Goal: Task Accomplishment & Management: Manage account settings

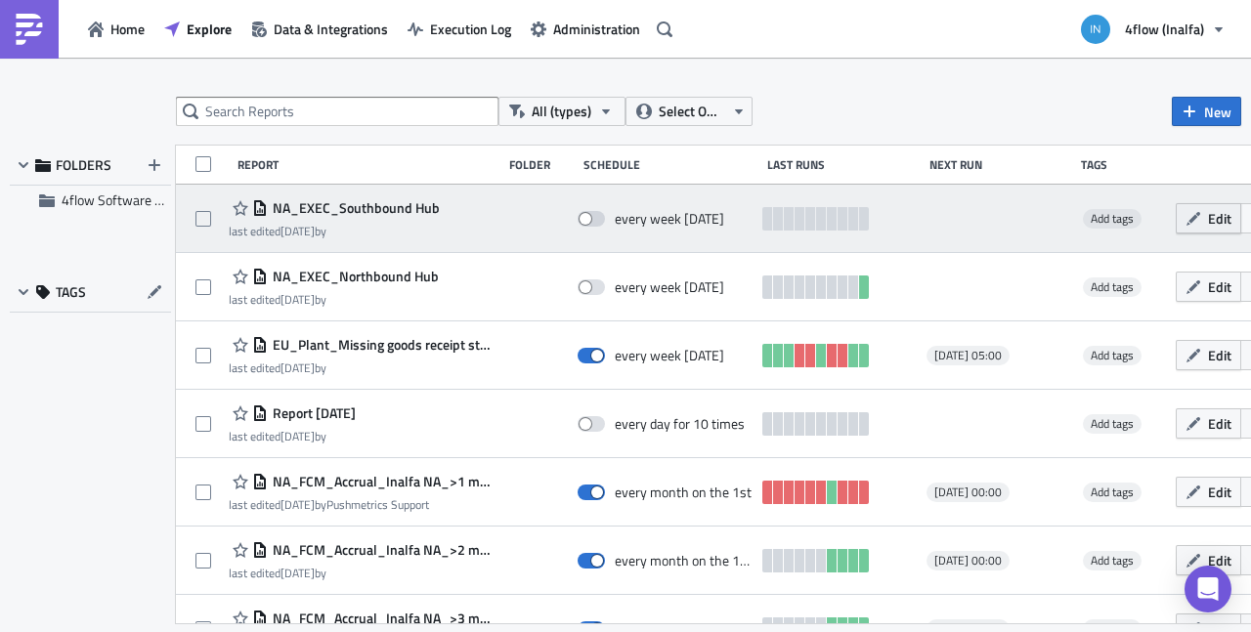
click at [1201, 213] on icon "button" at bounding box center [1193, 219] width 16 height 16
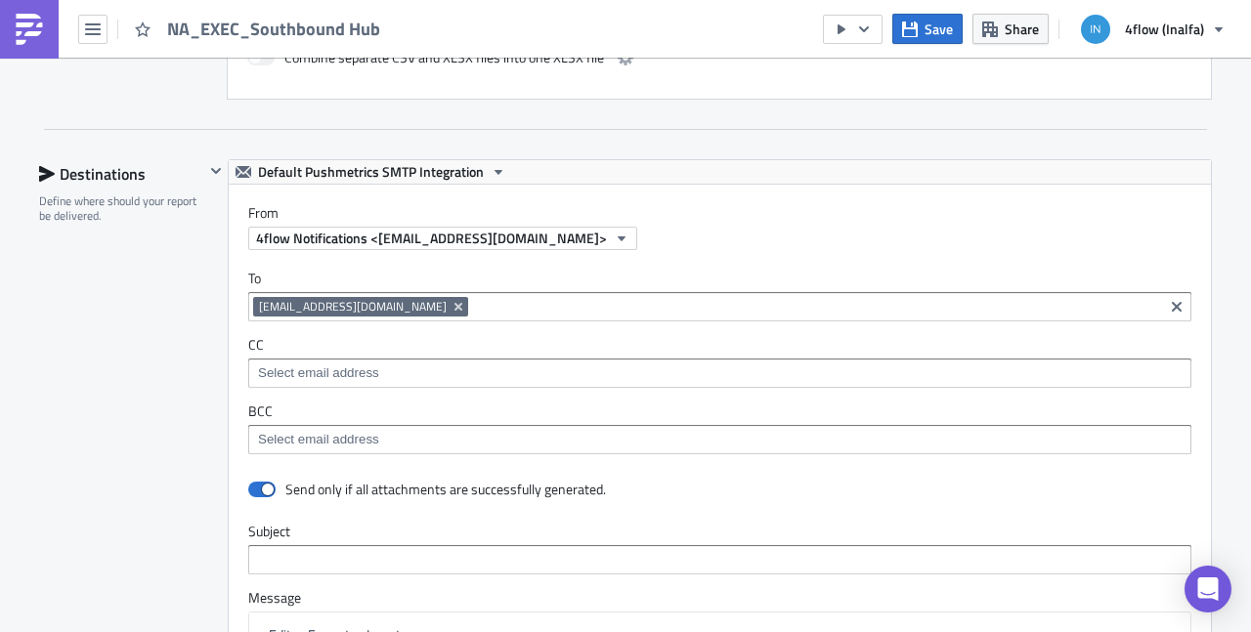
scroll to position [1126, 0]
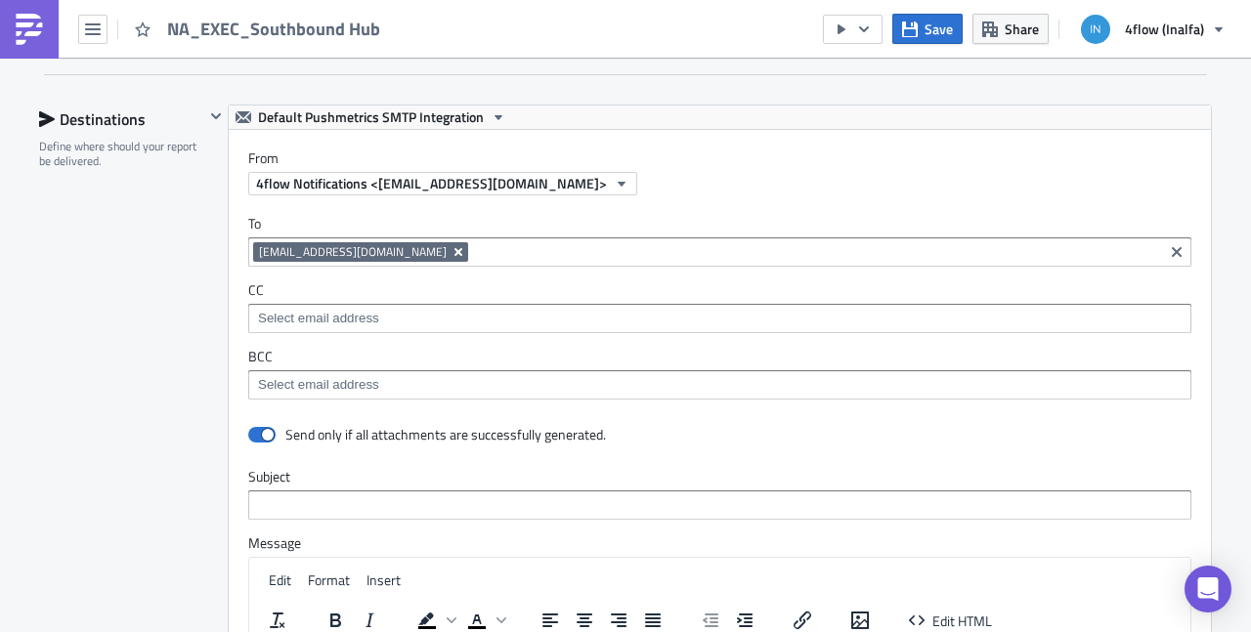
click at [454, 249] on icon "Remove Tag" at bounding box center [458, 252] width 8 height 8
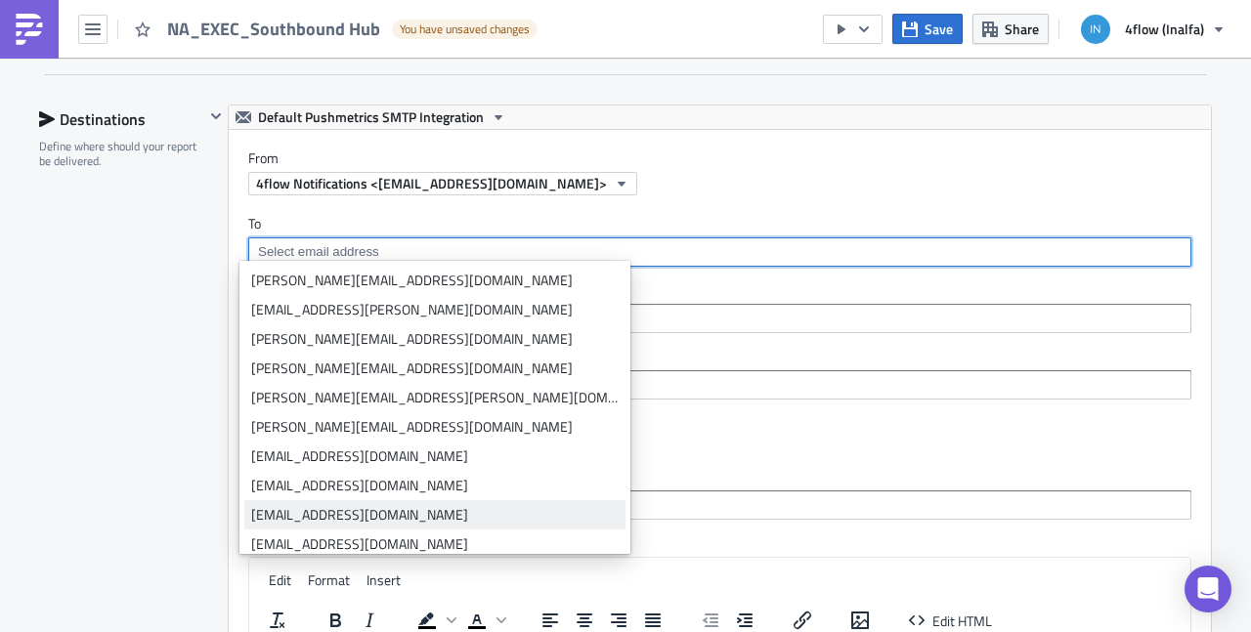
click at [276, 516] on div "[EMAIL_ADDRESS][DOMAIN_NAME]" at bounding box center [434, 515] width 367 height 20
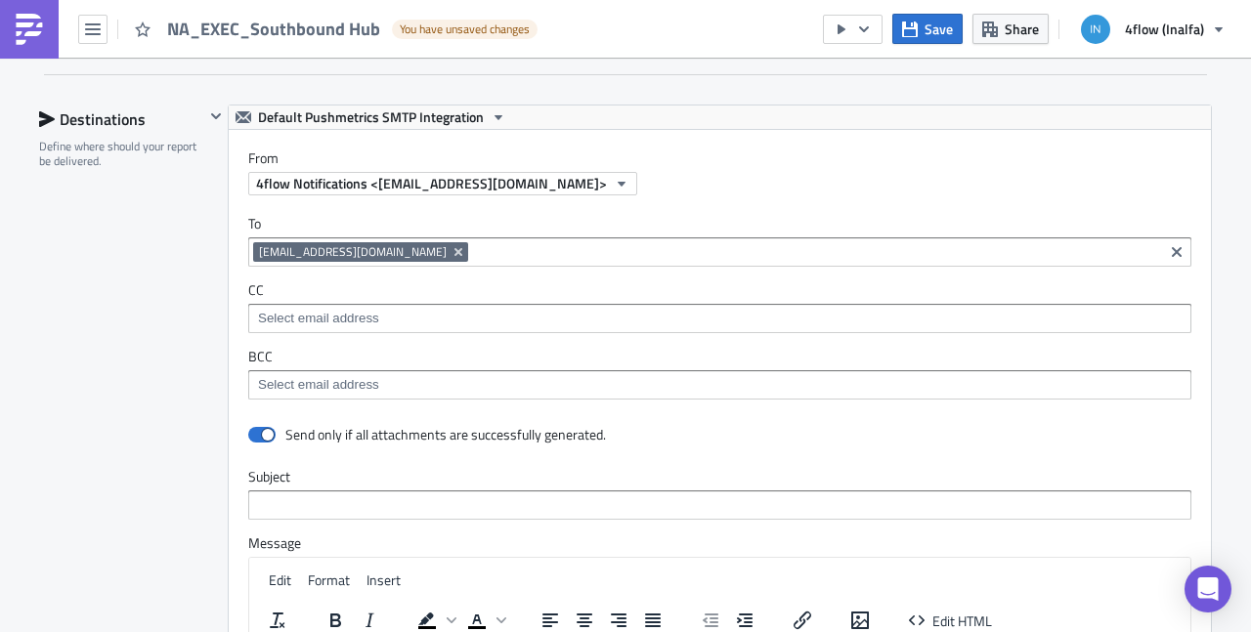
click at [143, 372] on div "Destinations Define where should your report be delivered." at bounding box center [121, 536] width 165 height 862
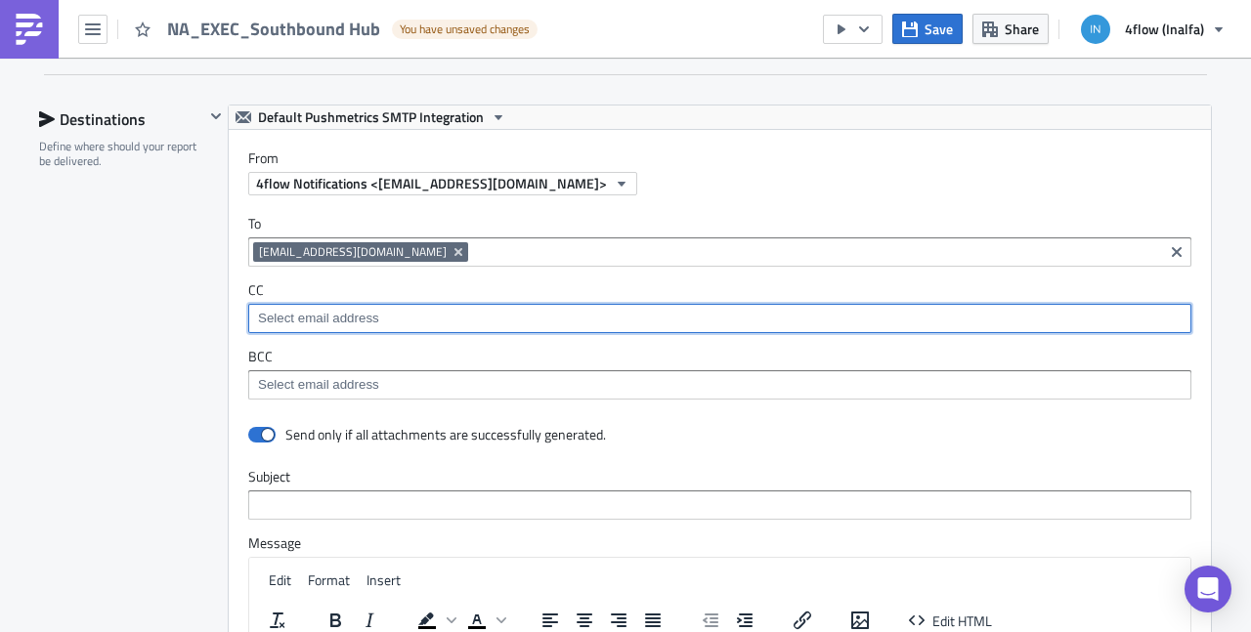
click at [260, 309] on input at bounding box center [718, 319] width 931 height 20
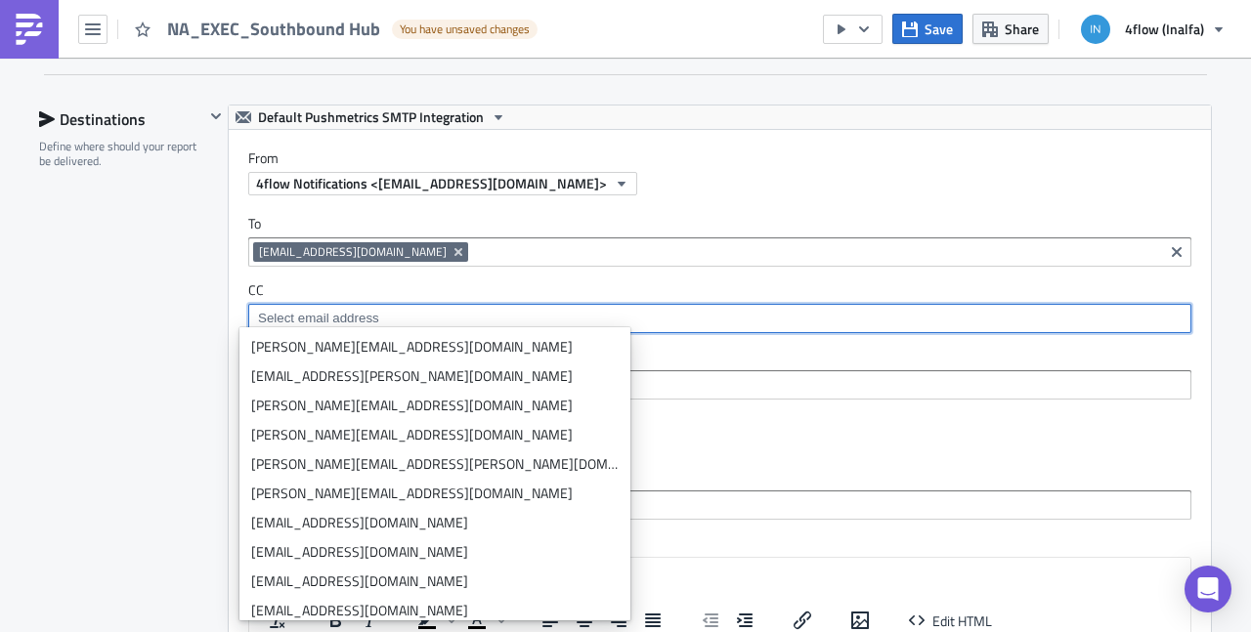
drag, startPoint x: 149, startPoint y: 402, endPoint x: 163, endPoint y: 394, distance: 16.6
click at [150, 402] on div "Destinations Define where should your report be delivered." at bounding box center [121, 536] width 165 height 862
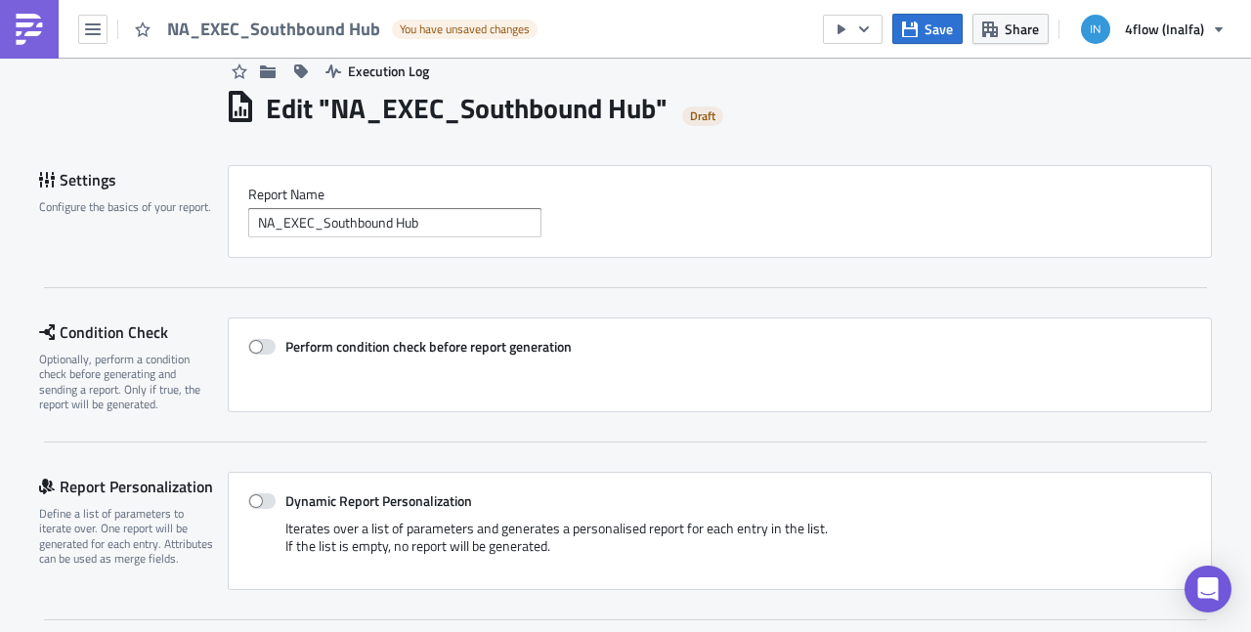
scroll to position [0, 0]
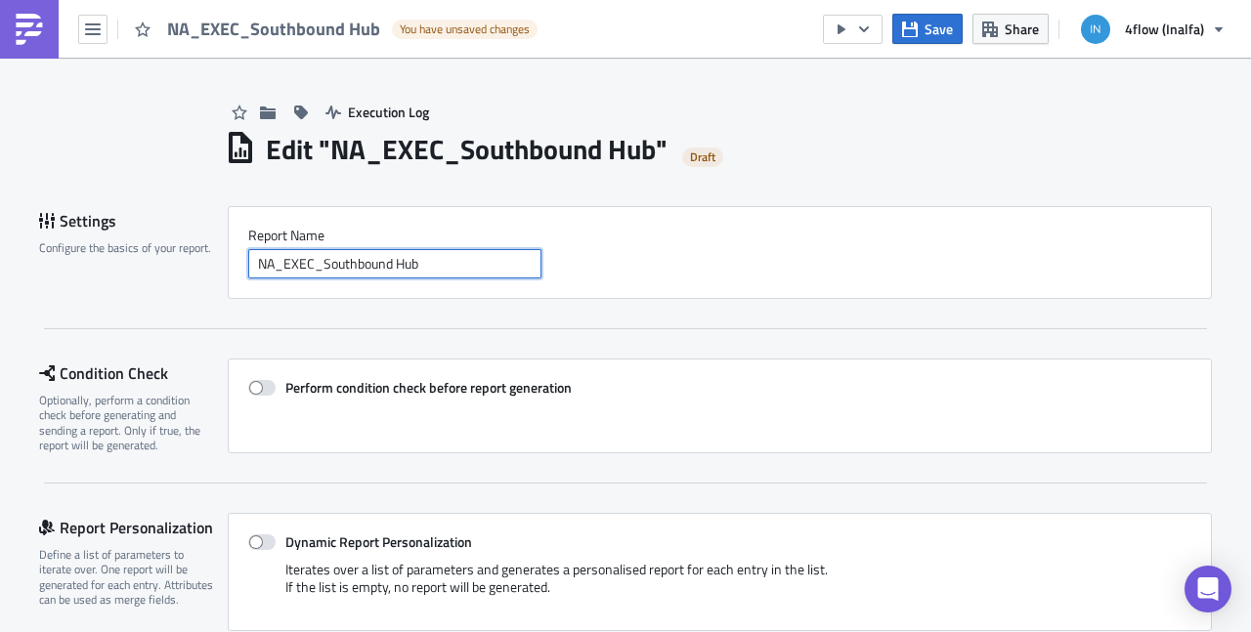
click at [439, 265] on input "NA_EXEC_Southbound Hub" at bounding box center [394, 263] width 293 height 29
drag, startPoint x: 371, startPoint y: 271, endPoint x: 322, endPoint y: 273, distance: 48.9
click at [311, 270] on input "NA_EXEC_Southbound Hub" at bounding box center [394, 263] width 293 height 29
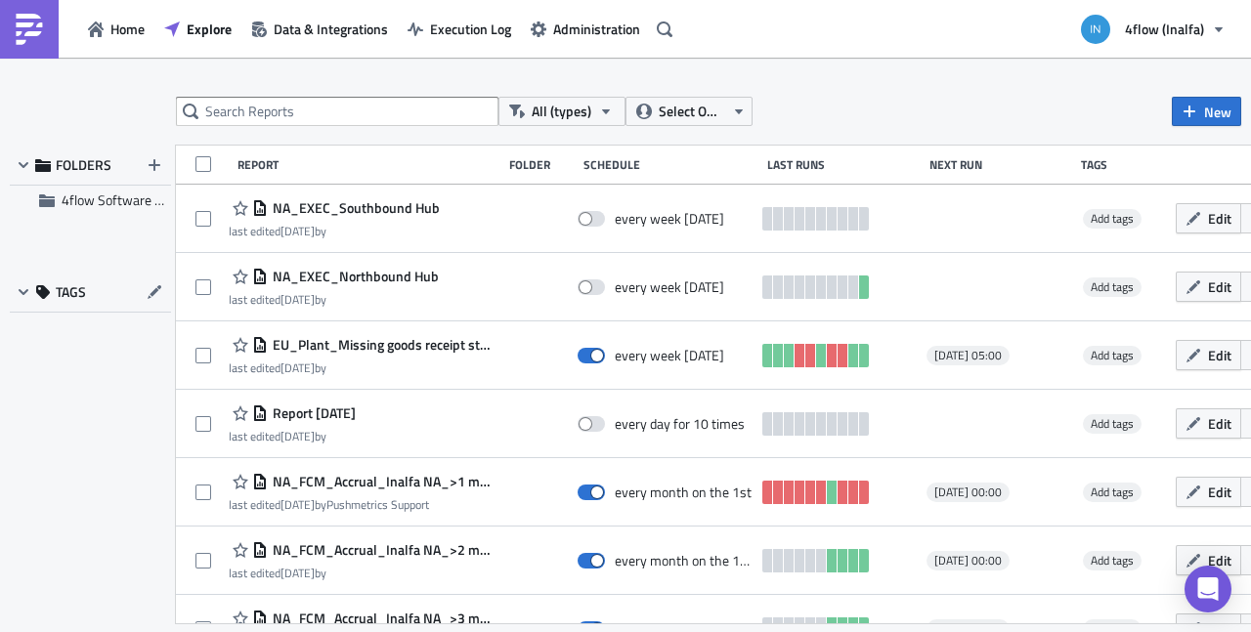
click at [419, 277] on span "NA_EXEC_Northbound Hub" at bounding box center [353, 277] width 171 height 18
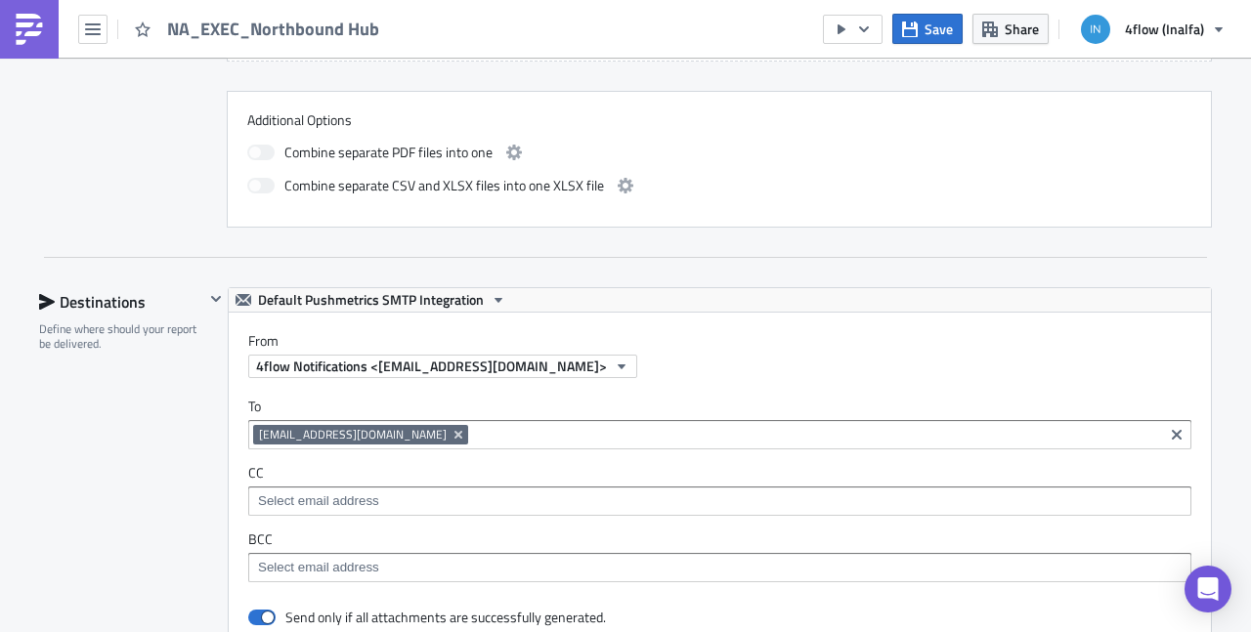
click at [450, 433] on icon "Remove Tag" at bounding box center [458, 435] width 16 height 16
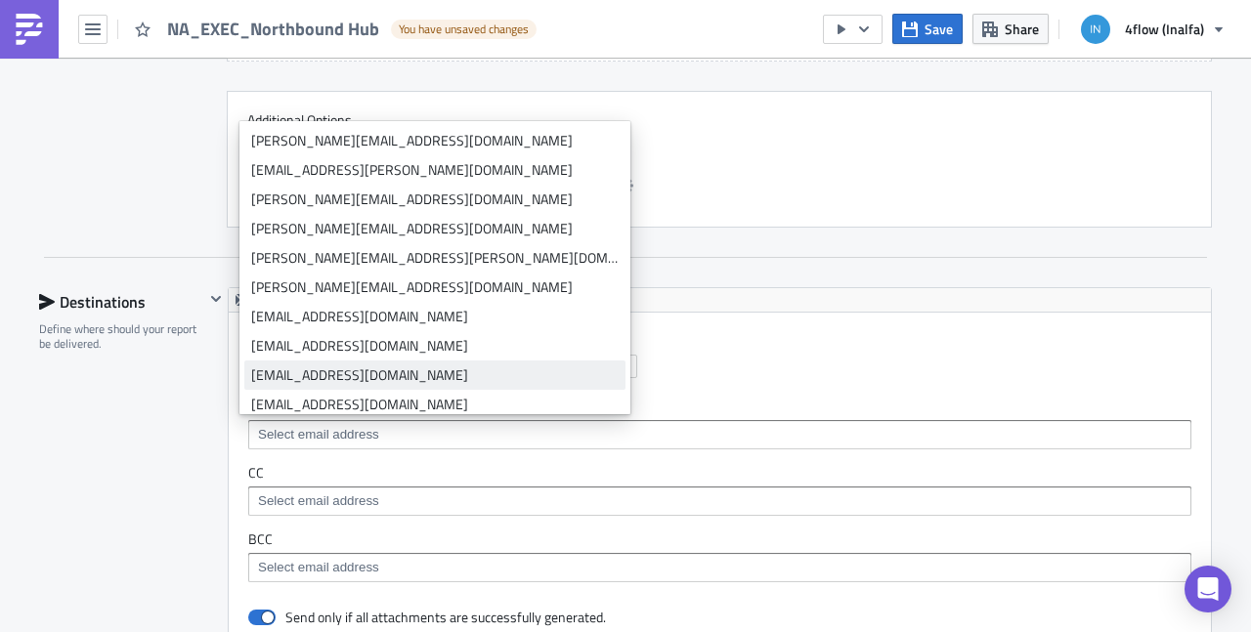
click at [376, 382] on div "[EMAIL_ADDRESS][DOMAIN_NAME]" at bounding box center [434, 375] width 367 height 20
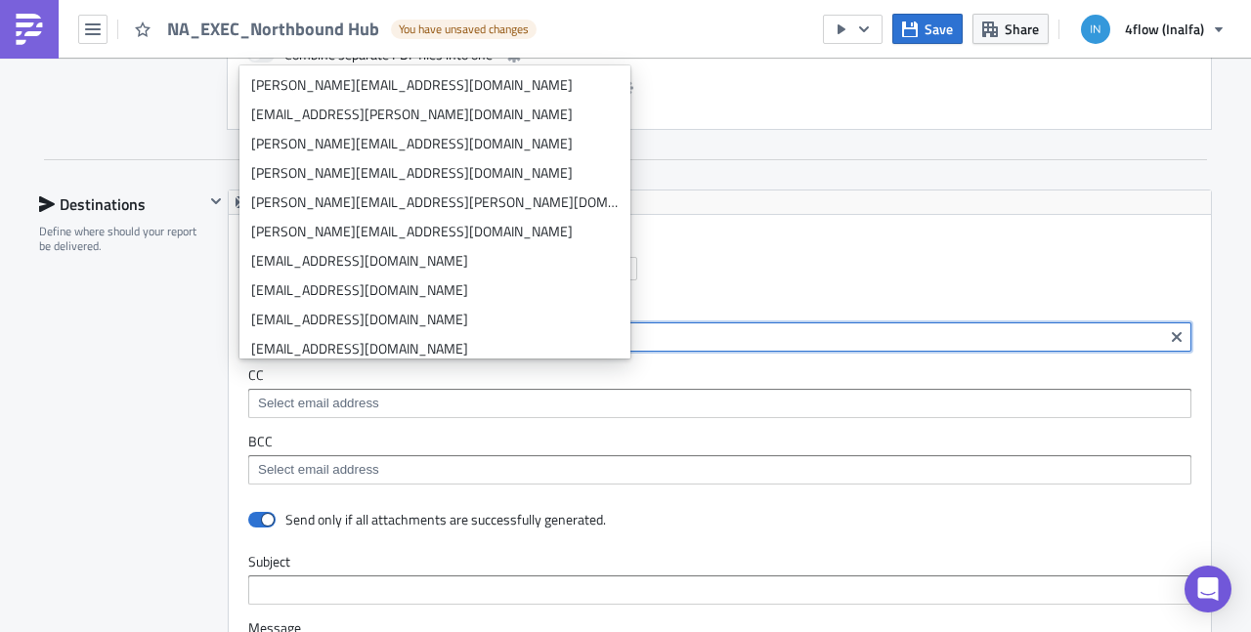
scroll to position [1126, 0]
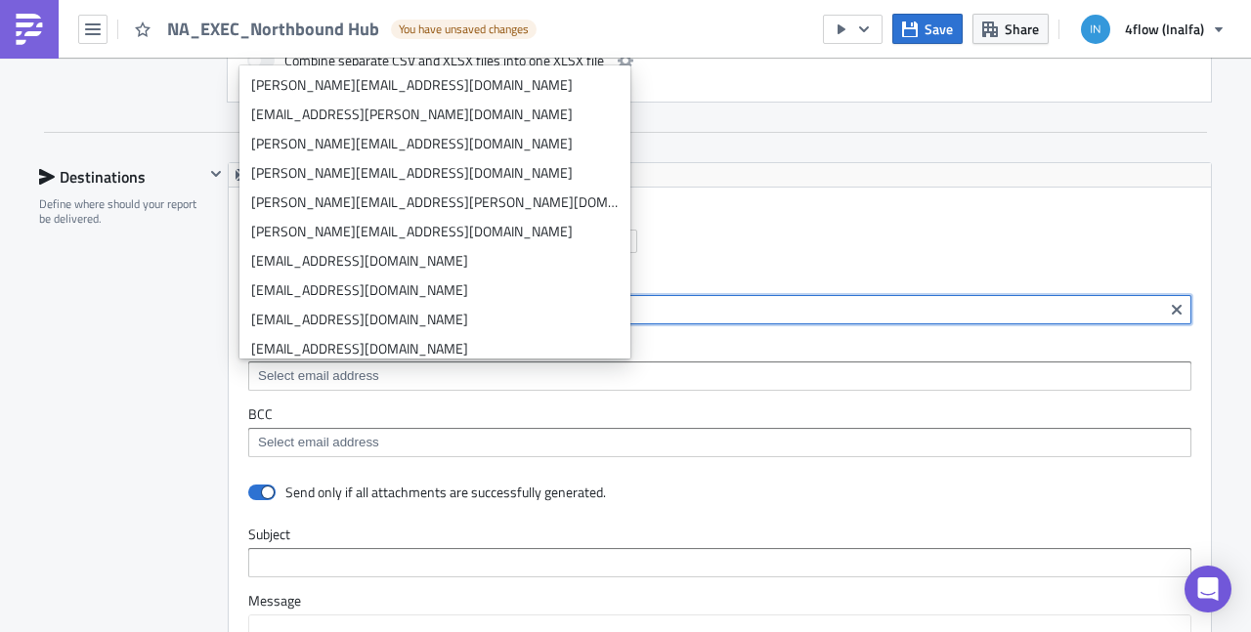
click at [147, 430] on div "Destinations Define where should your report be delivered." at bounding box center [121, 593] width 165 height 862
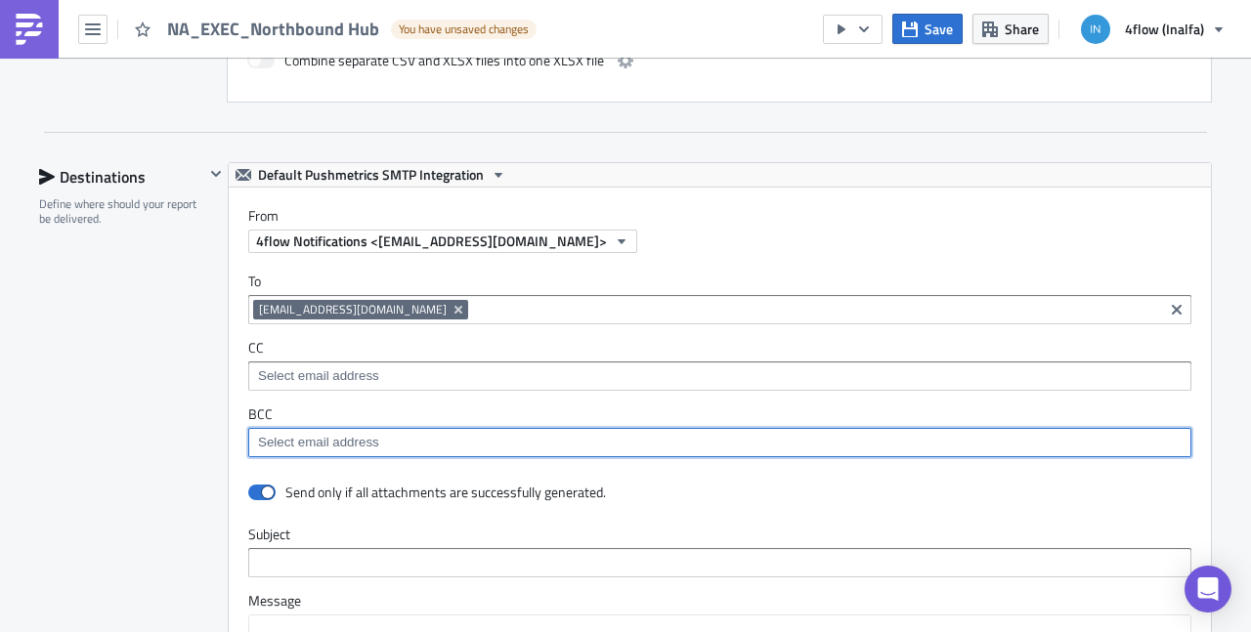
click at [308, 436] on input at bounding box center [718, 443] width 931 height 20
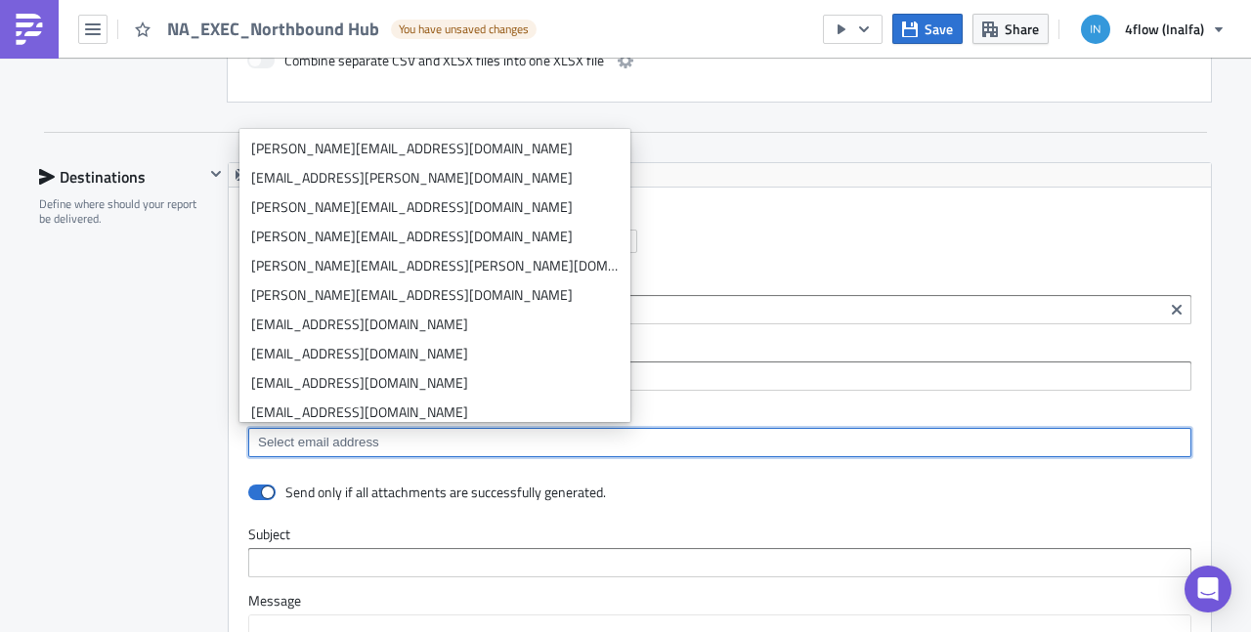
click at [122, 334] on div "Destinations Define where should your report be delivered." at bounding box center [121, 593] width 165 height 862
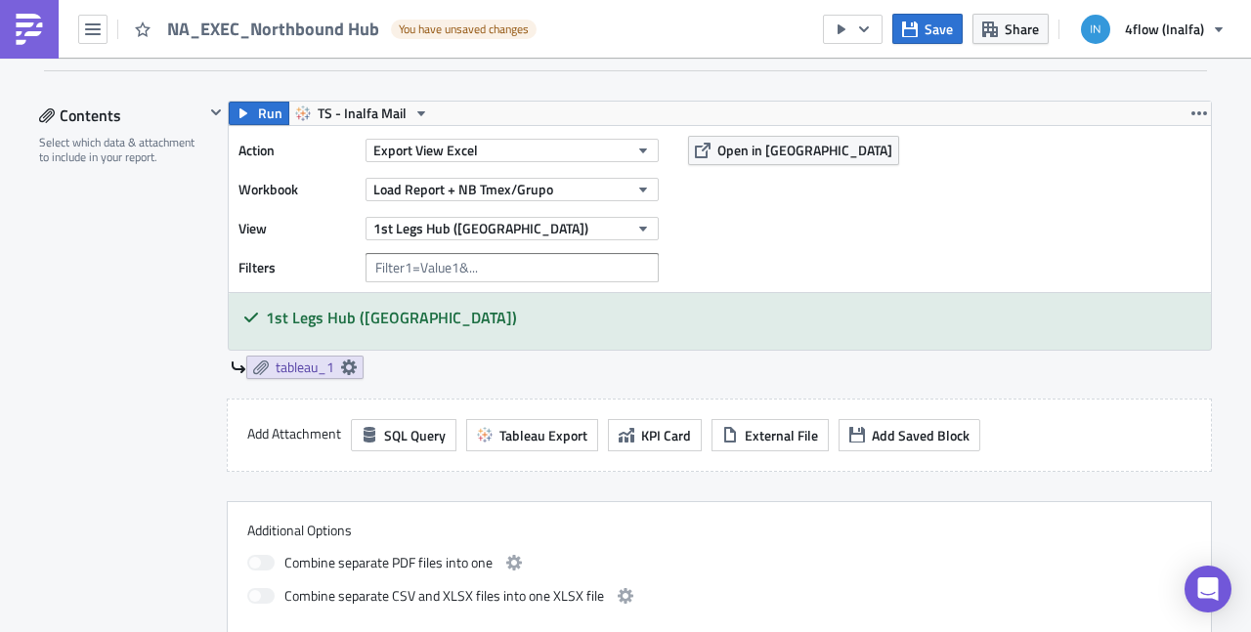
scroll to position [625, 0]
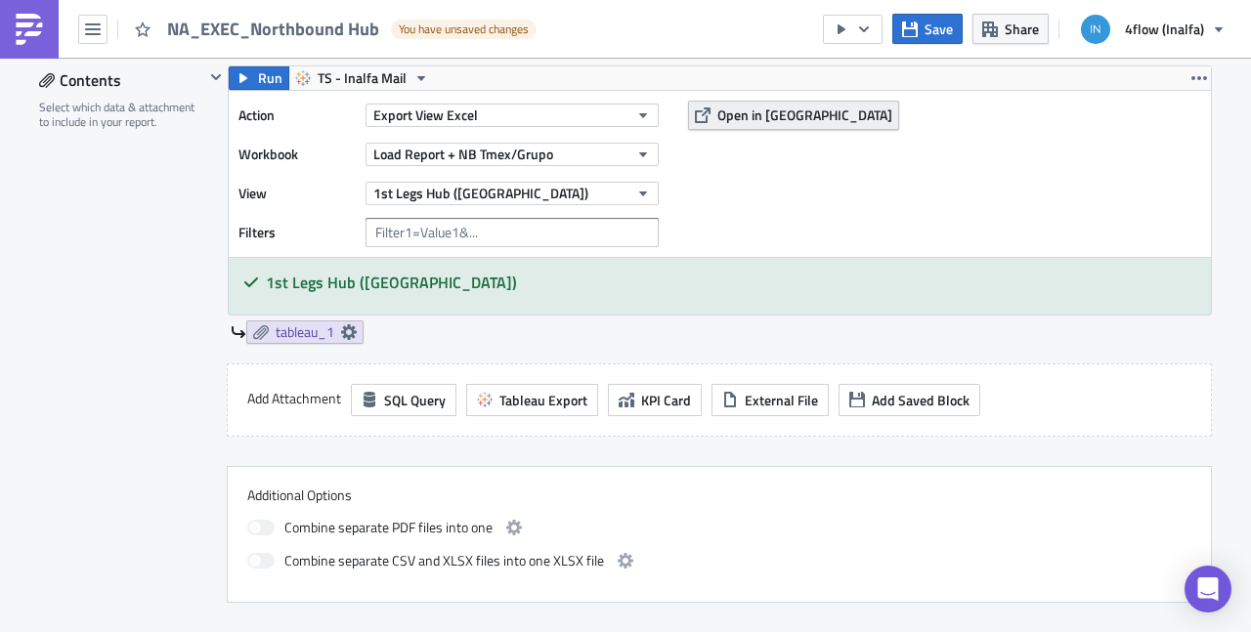
click at [763, 110] on span "Open in [GEOGRAPHIC_DATA]" at bounding box center [804, 115] width 175 height 21
click at [917, 26] on icon "button" at bounding box center [910, 29] width 16 height 16
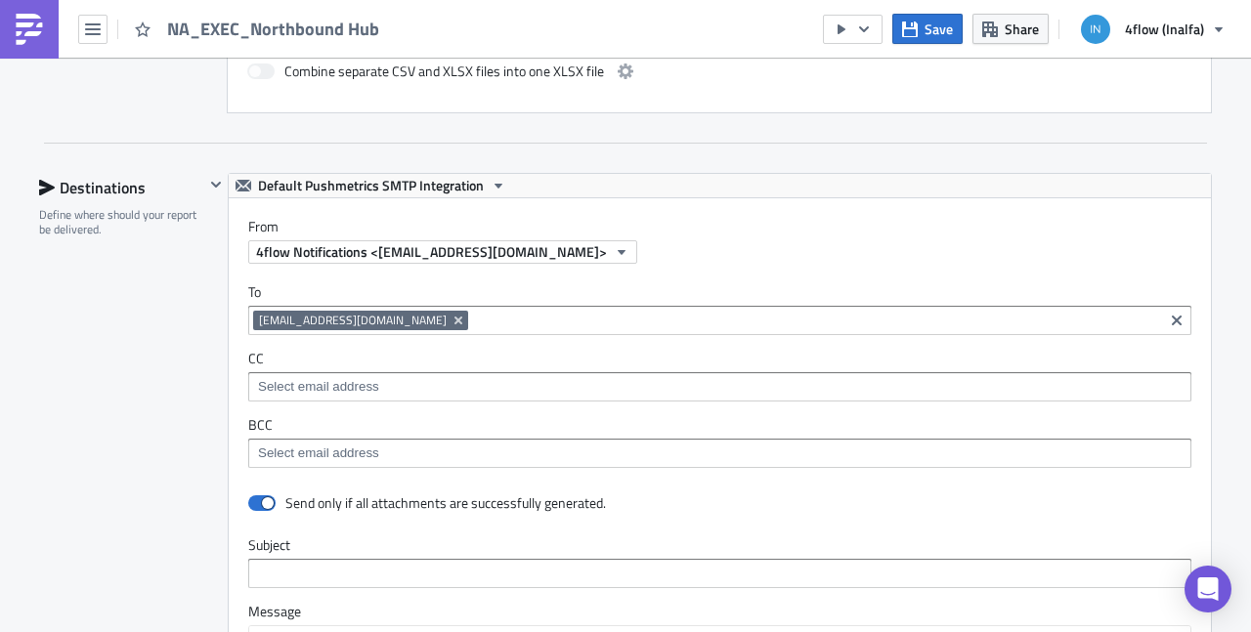
scroll to position [1866, 0]
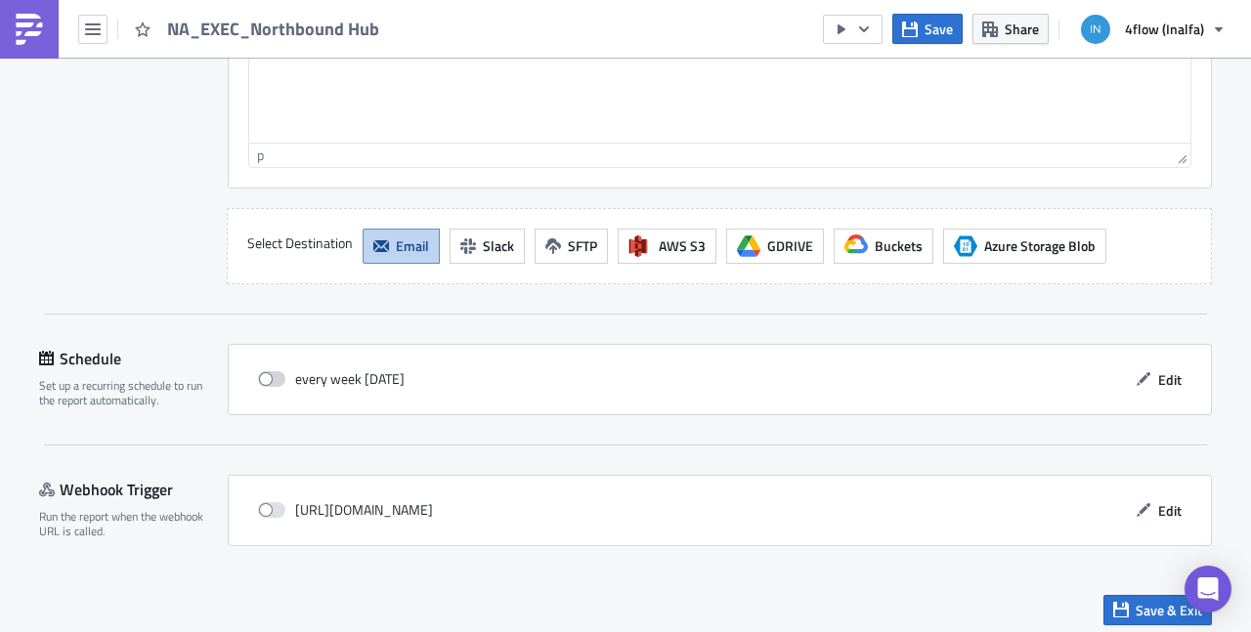
click at [267, 371] on span at bounding box center [271, 379] width 27 height 16
click at [267, 373] on input "checkbox" at bounding box center [268, 379] width 13 height 13
checkbox input "true"
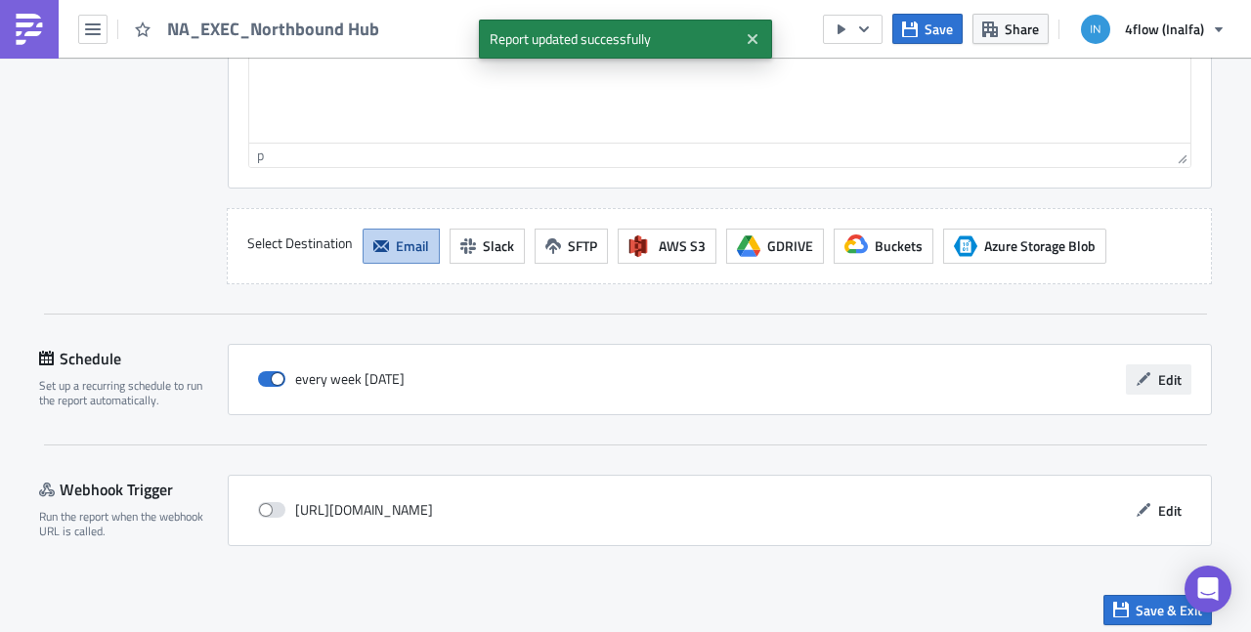
click at [1166, 369] on span "Edit" at bounding box center [1169, 379] width 23 height 21
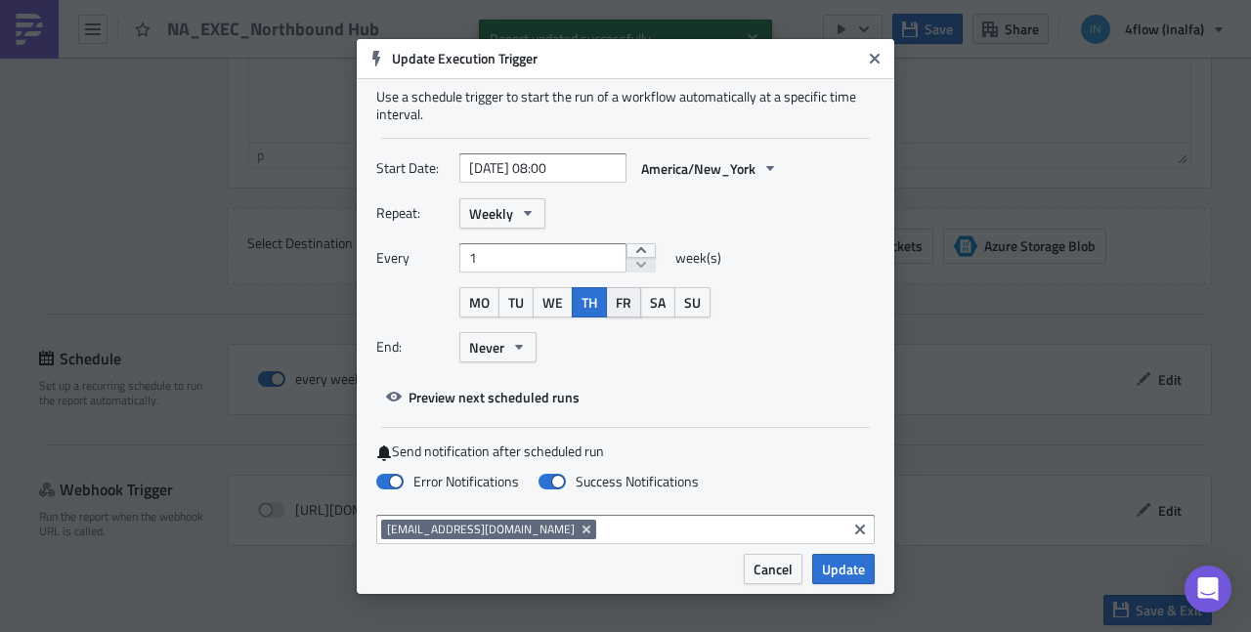
click at [624, 304] on span "FR" at bounding box center [624, 302] width 16 height 21
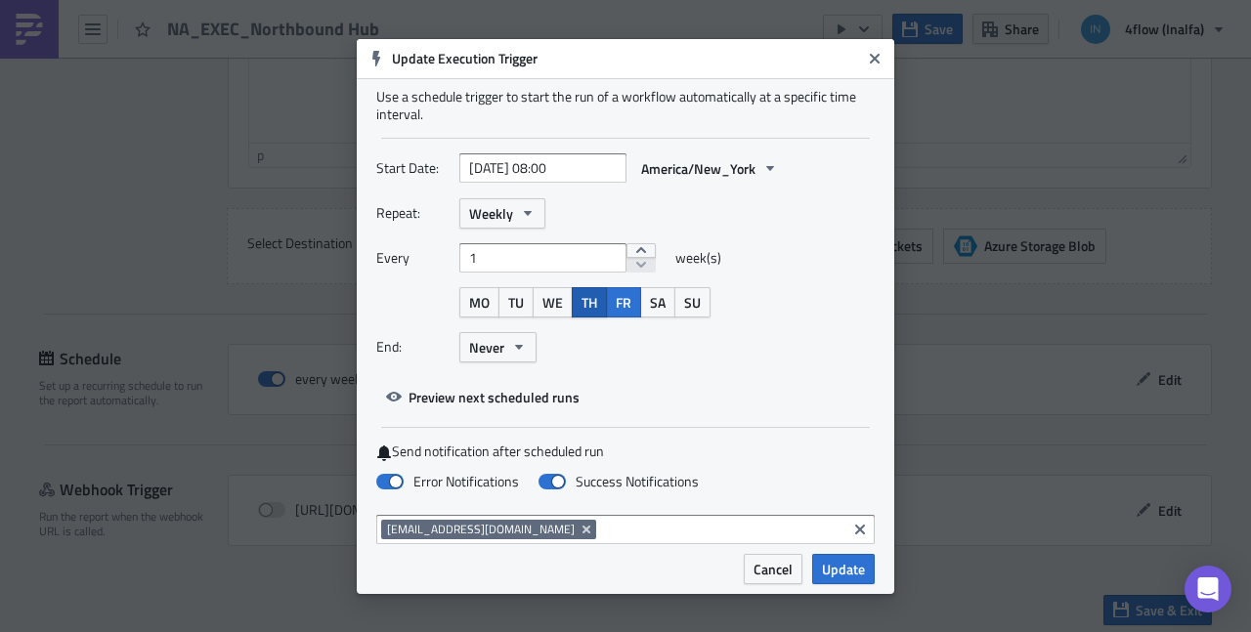
click at [595, 312] on button "TH" at bounding box center [589, 302] width 35 height 30
click at [843, 568] on span "Update" at bounding box center [843, 569] width 43 height 21
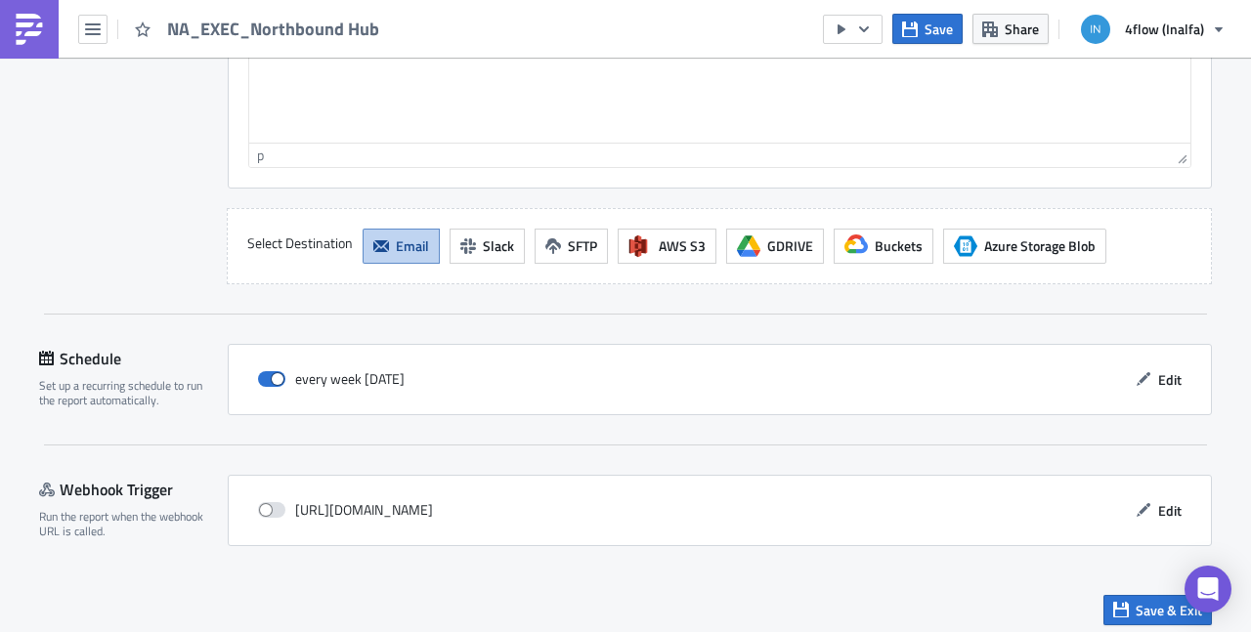
click at [1156, 617] on div "Save & Exit" at bounding box center [625, 610] width 1173 height 69
click at [1137, 603] on span "Save & Exit" at bounding box center [1169, 610] width 66 height 21
